Goal: Transaction & Acquisition: Register for event/course

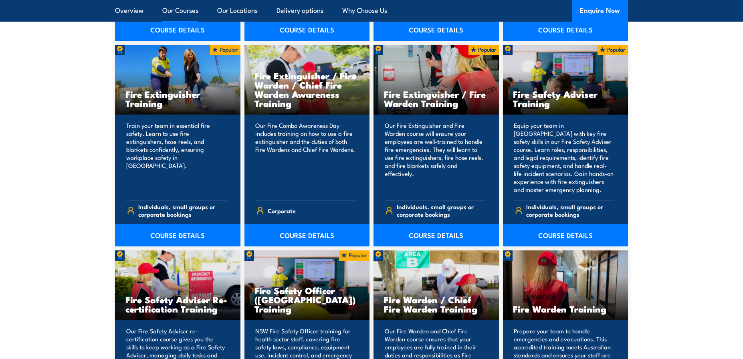
scroll to position [842, 0]
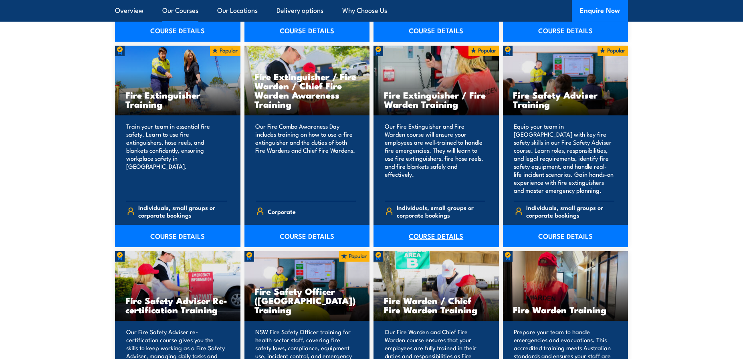
click at [443, 233] on link "COURSE DETAILS" at bounding box center [435, 236] width 125 height 22
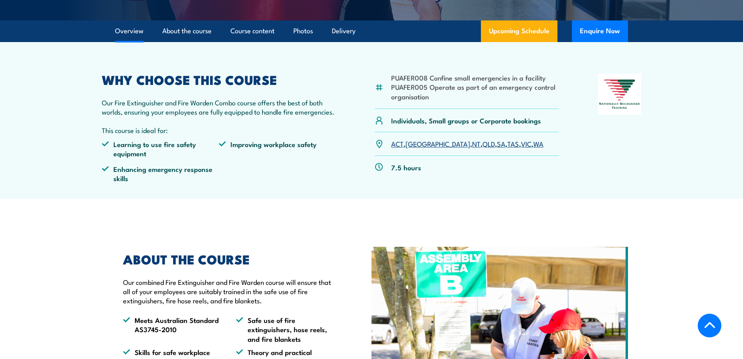
scroll to position [240, 0]
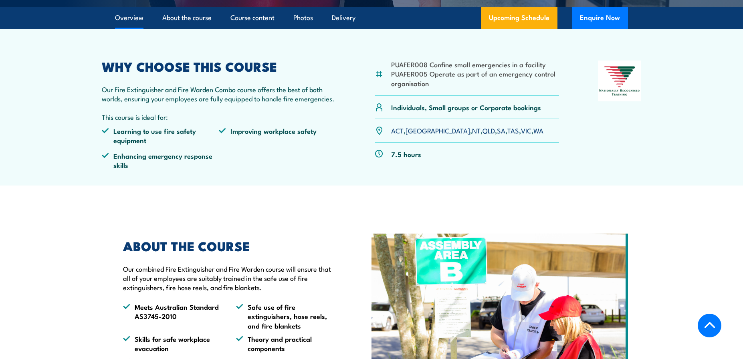
click at [497, 131] on link "SA" at bounding box center [501, 130] width 8 height 10
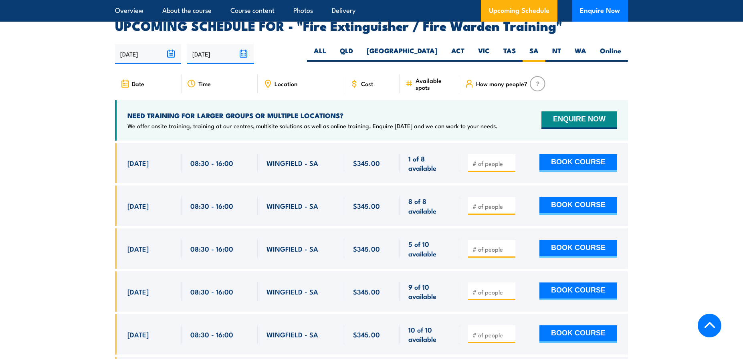
scroll to position [1316, 0]
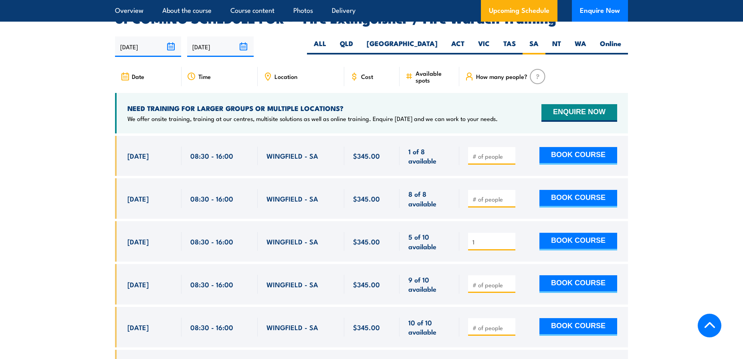
type input "1"
click at [509, 238] on input "1" at bounding box center [492, 242] width 40 height 8
click at [586, 233] on button "BOOK COURSE" at bounding box center [578, 242] width 78 height 18
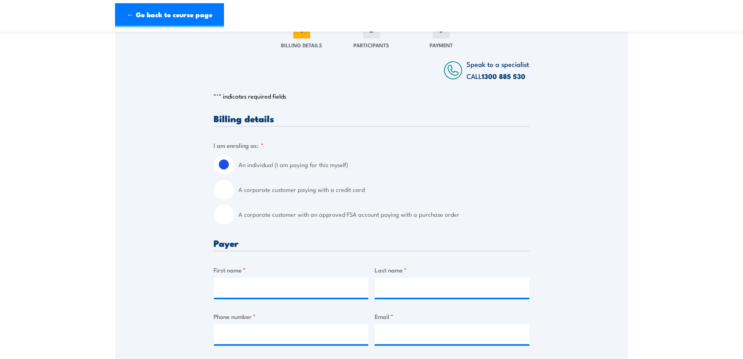
scroll to position [120, 0]
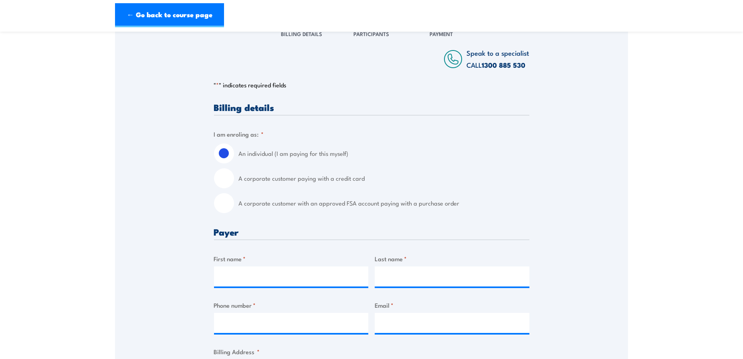
click at [226, 202] on input "A corporate customer with an approved FSA account paying with a purchase order" at bounding box center [224, 203] width 20 height 20
radio input "true"
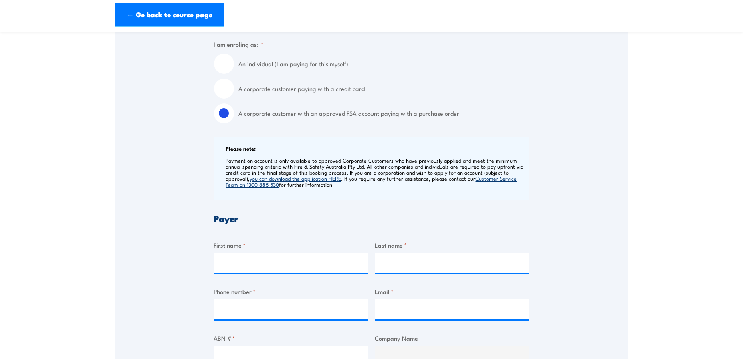
scroll to position [240, 0]
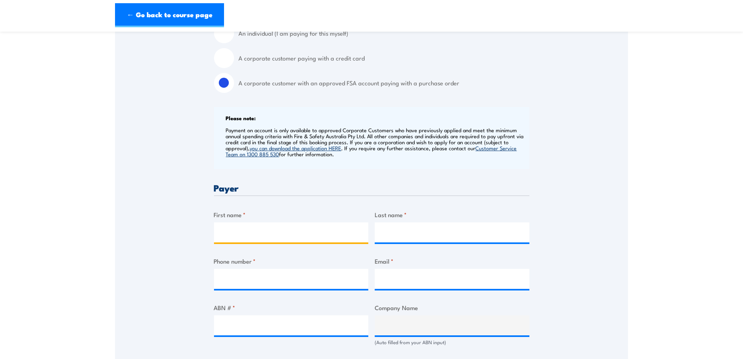
click at [285, 230] on input "First name *" at bounding box center [291, 232] width 155 height 20
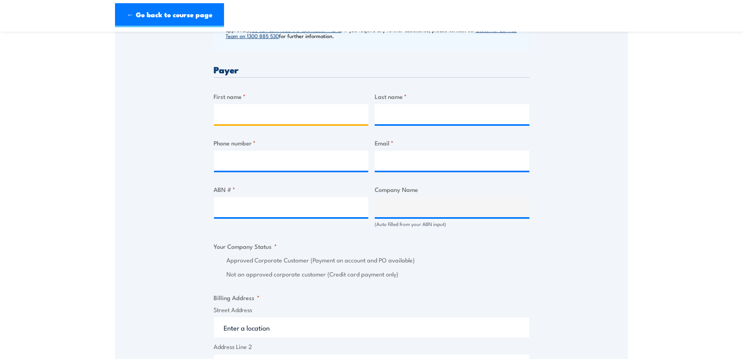
scroll to position [321, 0]
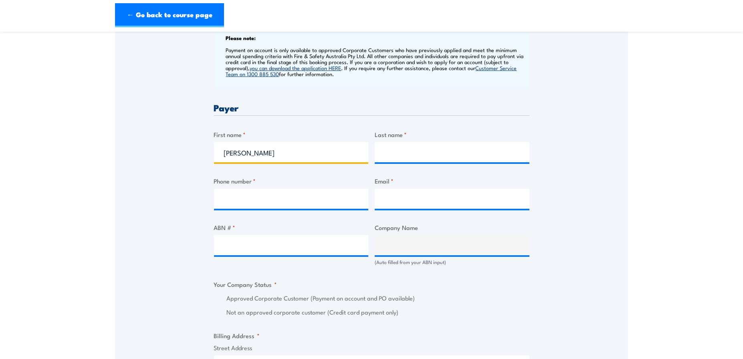
type input "[PERSON_NAME]"
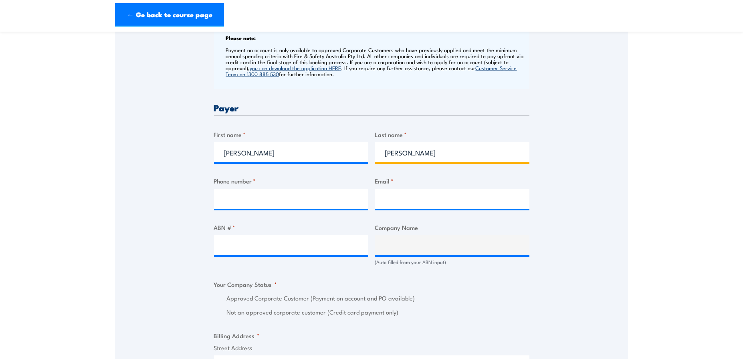
type input "[PERSON_NAME]"
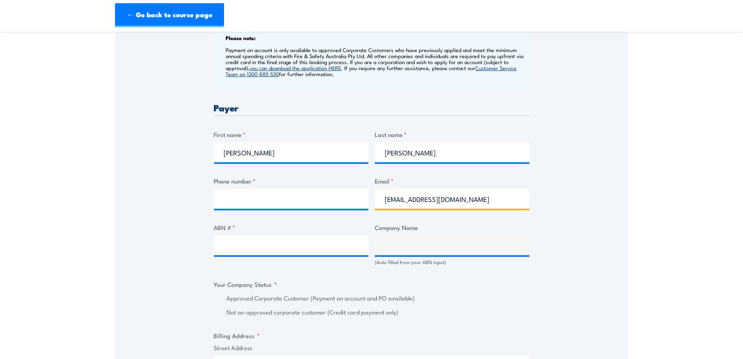
type input "[EMAIL_ADDRESS][DOMAIN_NAME]"
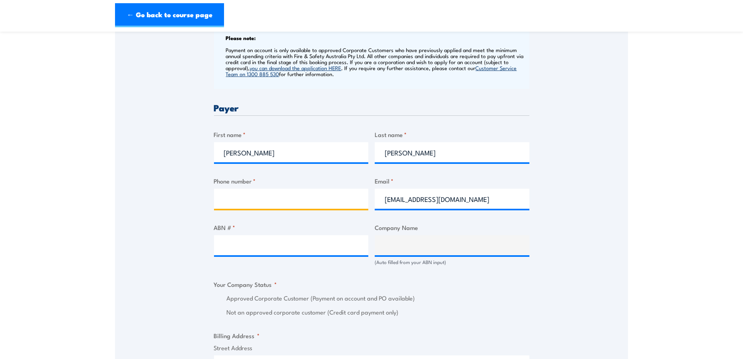
click at [343, 200] on input "Phone number *" at bounding box center [291, 199] width 155 height 20
type input "0447811692"
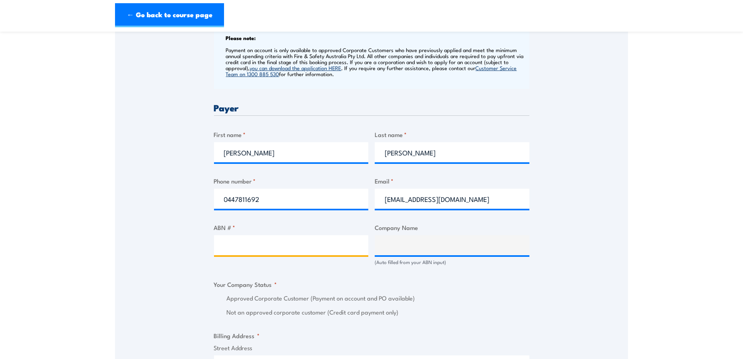
click at [296, 246] on input "ABN # *" at bounding box center [291, 245] width 155 height 20
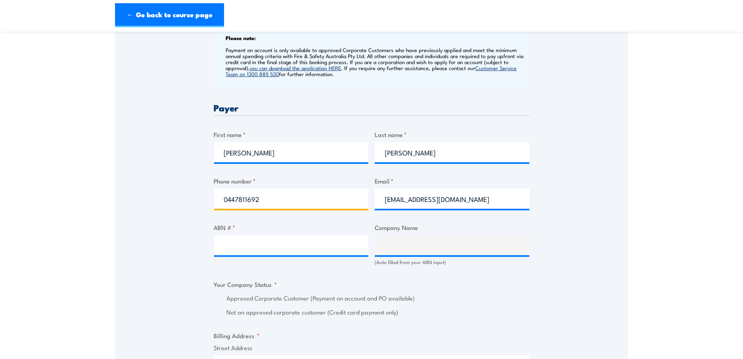
drag, startPoint x: 276, startPoint y: 198, endPoint x: 224, endPoint y: 198, distance: 51.7
click at [224, 198] on input "0447811692" at bounding box center [291, 199] width 155 height 20
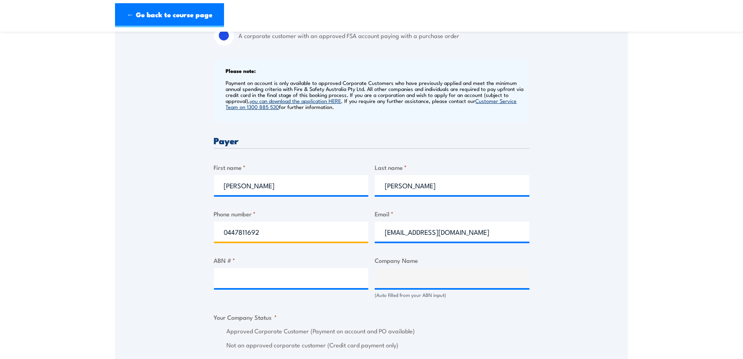
scroll to position [281, 0]
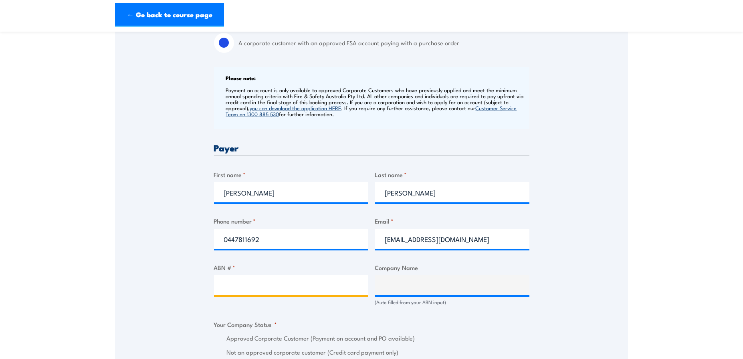
click at [239, 285] on input "ABN # *" at bounding box center [291, 285] width 155 height 20
type input "4"
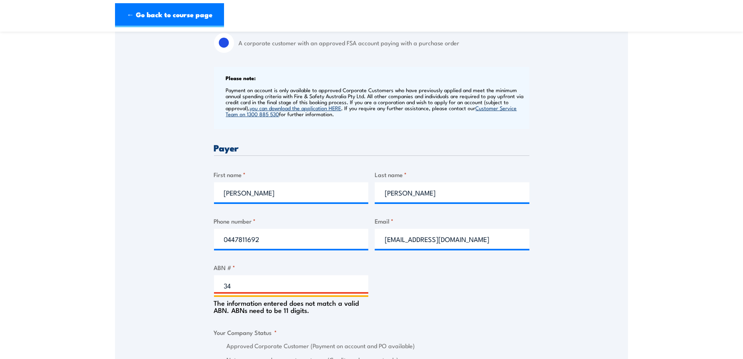
scroll to position [240, 0]
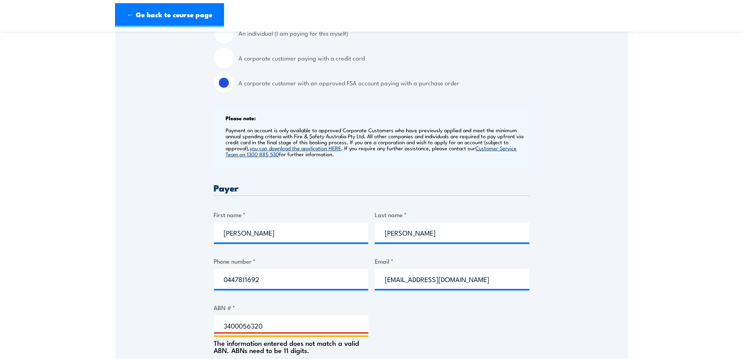
type input "34000563208"
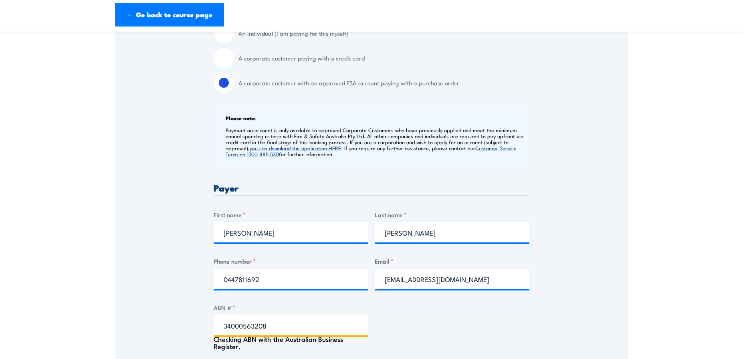
type input "INTERFLOW PTY LIMITED"
radio input "true"
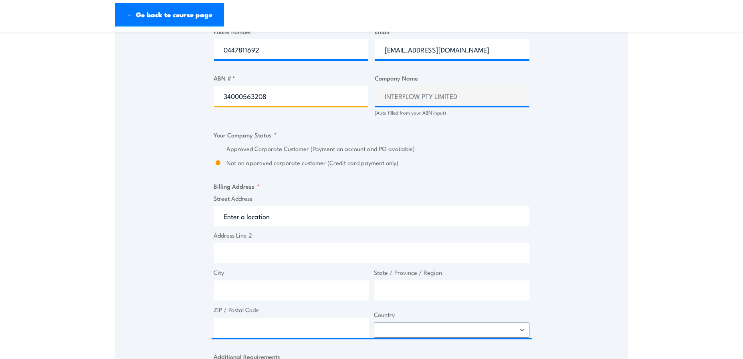
scroll to position [481, 0]
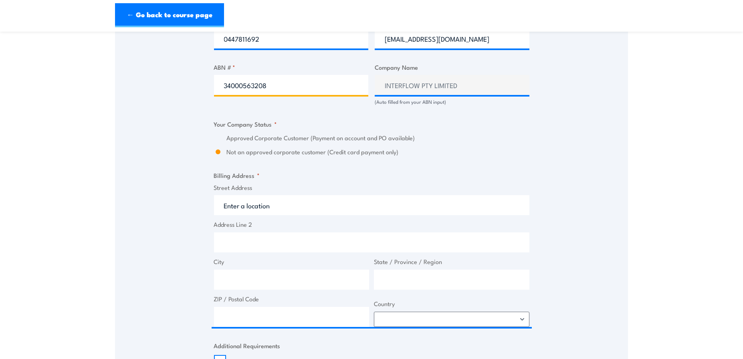
type input "34000563208"
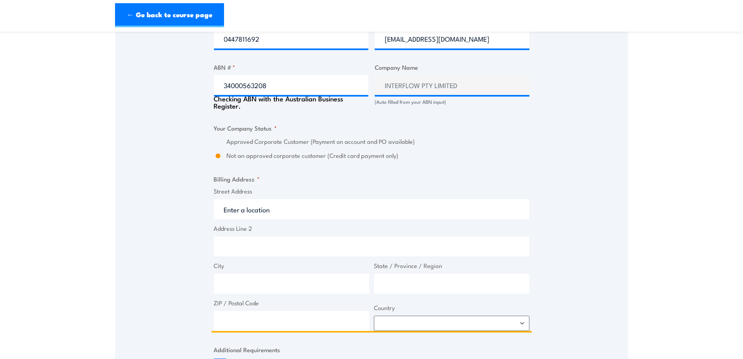
click at [262, 203] on input "Street Address" at bounding box center [371, 209] width 315 height 20
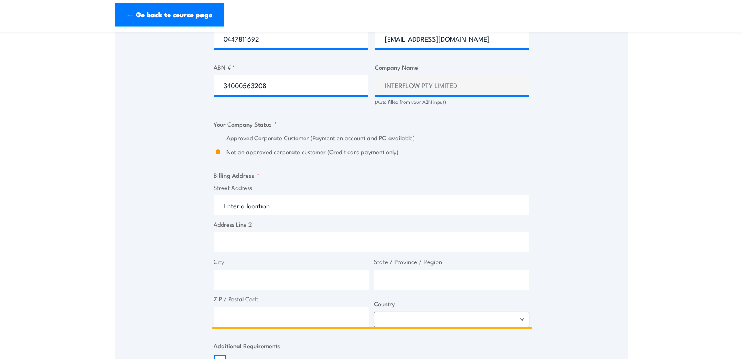
type input "7"
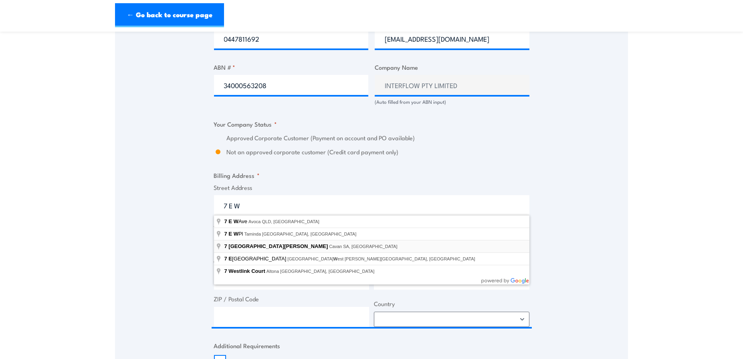
type input "[STREET_ADDRESS][PERSON_NAME]"
type input "Cavan"
type input "[GEOGRAPHIC_DATA]"
type input "5094"
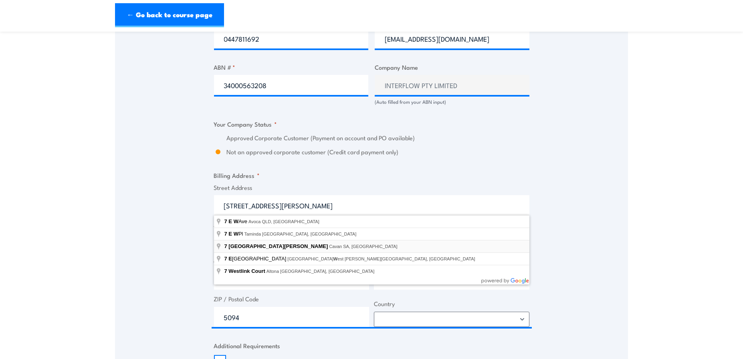
select select "[GEOGRAPHIC_DATA]"
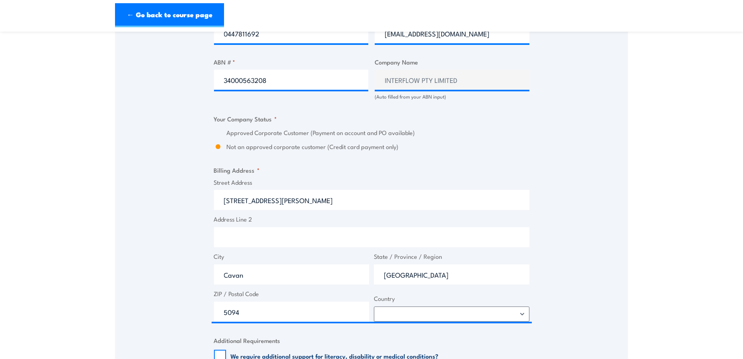
scroll to position [521, 0]
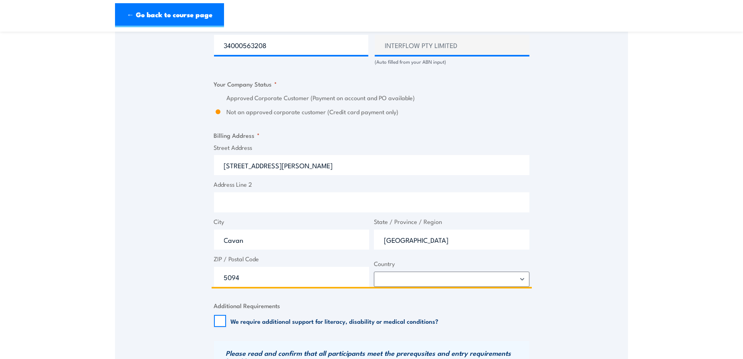
click at [272, 166] on input "[STREET_ADDRESS][PERSON_NAME]" at bounding box center [371, 165] width 315 height 20
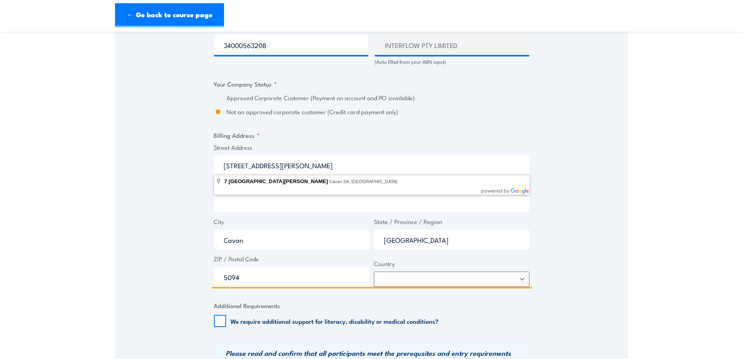
drag, startPoint x: 277, startPoint y: 164, endPoint x: 269, endPoint y: 167, distance: 8.4
click at [276, 166] on input "[STREET_ADDRESS][PERSON_NAME]" at bounding box center [371, 165] width 315 height 20
drag, startPoint x: 269, startPoint y: 167, endPoint x: 206, endPoint y: 169, distance: 63.8
click at [206, 169] on div "Speak to a specialist CALL [PHONE_NUMBER] CALL [PHONE_NUMBER] " * " indicates r…" at bounding box center [371, 60] width 513 height 884
paste input "[STREET_ADDRESS]"
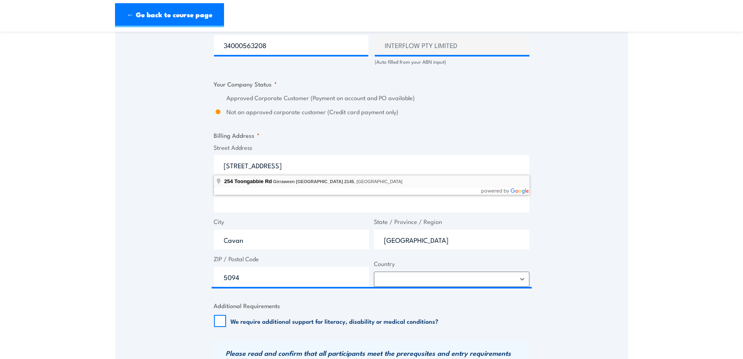
type input "[STREET_ADDRESS]"
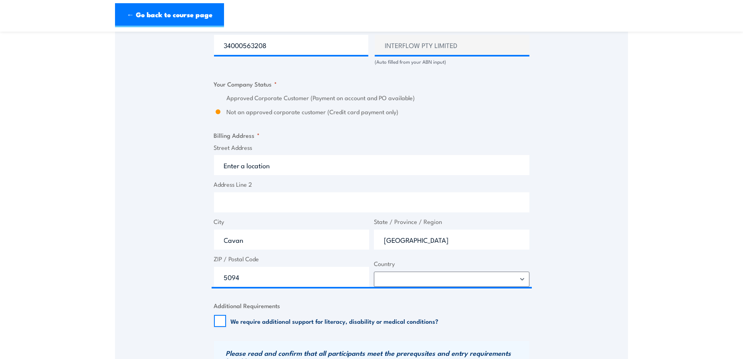
type input "[STREET_ADDRESS]"
type input "Girraween"
type input "[GEOGRAPHIC_DATA]"
type input "2145"
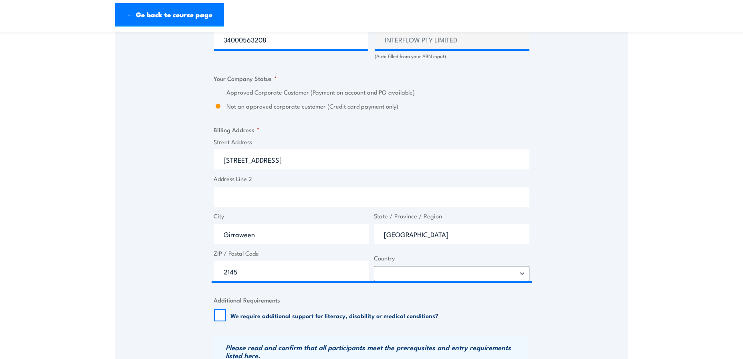
scroll to position [601, 0]
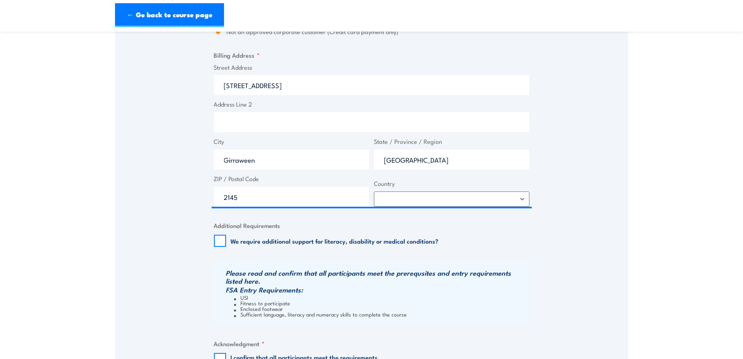
drag, startPoint x: 705, startPoint y: 129, endPoint x: 680, endPoint y: 127, distance: 24.9
